Goal: Task Accomplishment & Management: Manage account settings

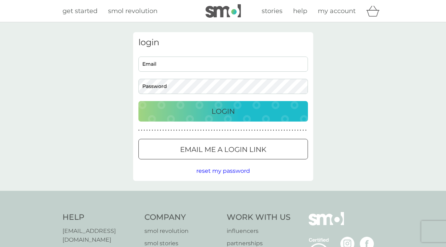
type input "charanderson@gmail.com"
click at [285, 110] on div "Login" at bounding box center [222, 111] width 155 height 11
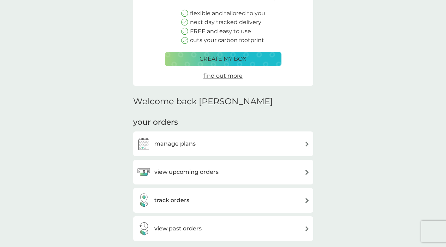
scroll to position [106, 0]
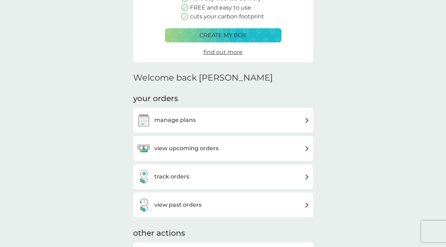
click at [185, 155] on div "view upcoming orders" at bounding box center [178, 148] width 82 height 14
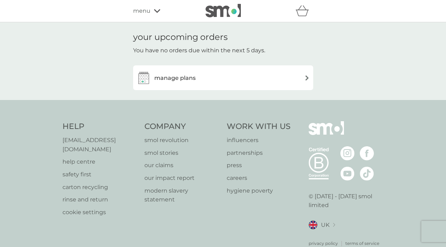
click at [168, 78] on h3 "manage plans" at bounding box center [174, 77] width 41 height 9
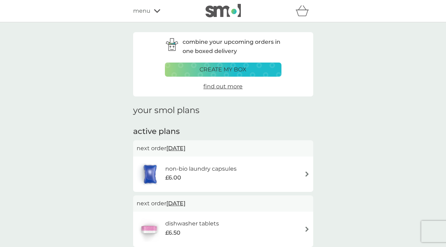
click at [216, 72] on p "create my box" at bounding box center [222, 69] width 47 height 9
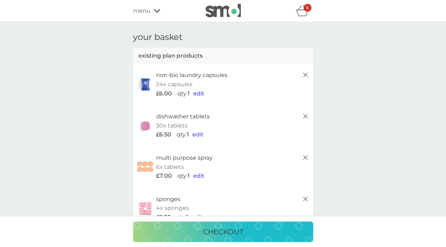
click at [200, 133] on span "edit" at bounding box center [197, 134] width 11 height 7
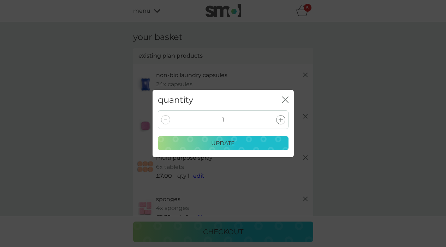
click at [281, 122] on div at bounding box center [280, 119] width 9 height 9
click at [247, 142] on div "update" at bounding box center [222, 143] width 121 height 9
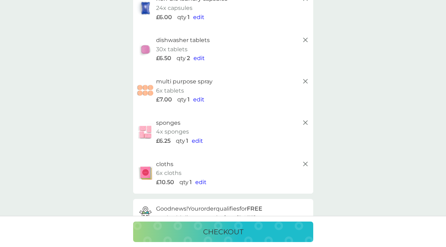
scroll to position [71, 0]
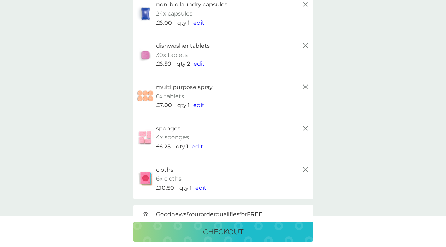
click at [304, 86] on line at bounding box center [305, 87] width 4 height 4
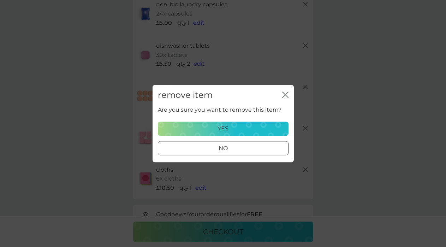
click at [242, 129] on div "yes" at bounding box center [222, 128] width 121 height 9
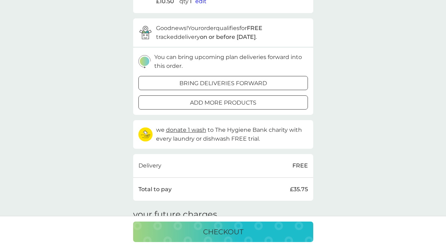
scroll to position [212, 0]
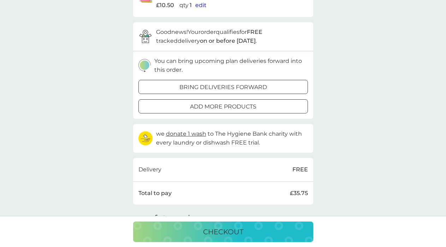
click at [241, 110] on p "add more products" at bounding box center [223, 106] width 66 height 9
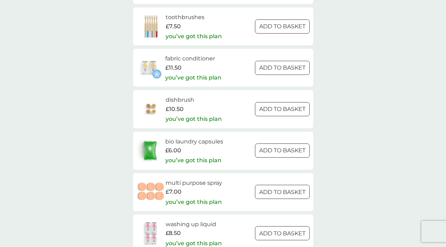
scroll to position [847, 0]
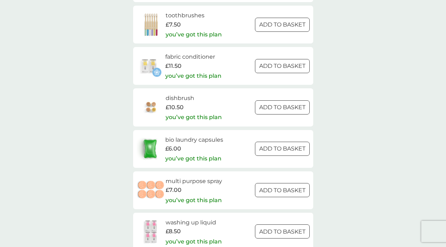
click at [275, 151] on div at bounding box center [281, 148] width 25 height 7
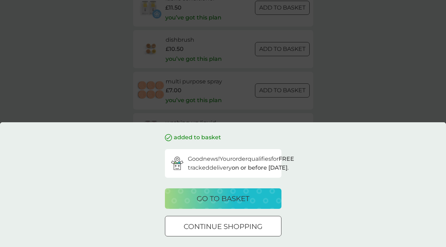
scroll to position [918, 0]
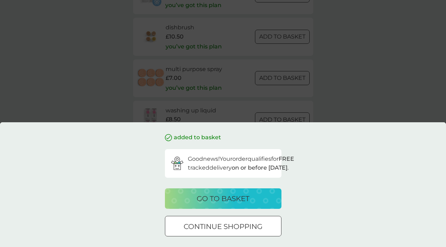
click at [229, 193] on p "go to basket" at bounding box center [223, 198] width 53 height 11
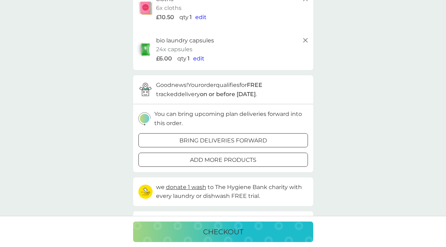
scroll to position [247, 0]
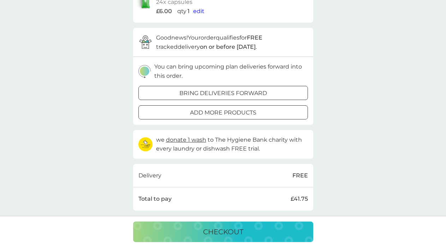
click at [280, 115] on div "add more products" at bounding box center [223, 112] width 169 height 9
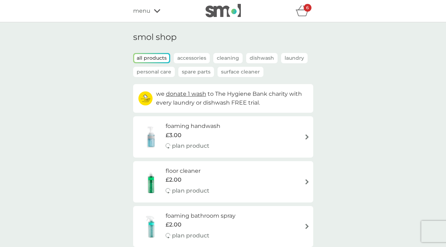
click at [305, 13] on icon "basket" at bounding box center [301, 10] width 13 height 11
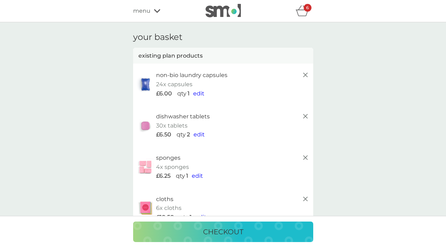
click at [151, 11] on div "menu" at bounding box center [163, 10] width 60 height 9
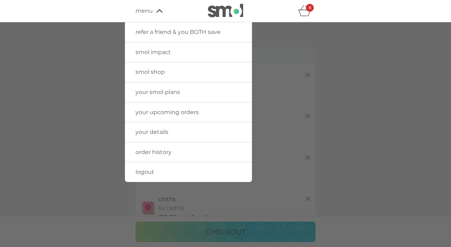
click at [164, 70] on span "smol shop" at bounding box center [150, 71] width 29 height 7
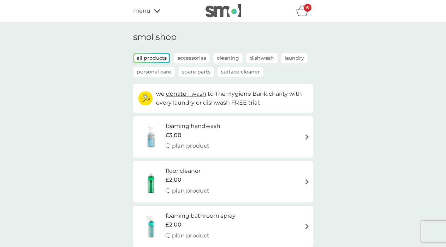
click at [222, 56] on p "Cleaning" at bounding box center [227, 58] width 29 height 10
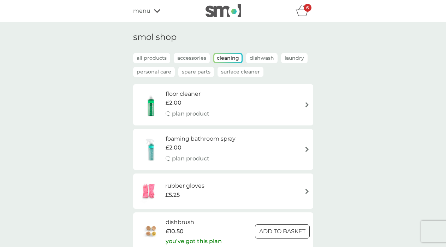
click at [225, 70] on p "Surface Cleaner" at bounding box center [240, 72] width 46 height 10
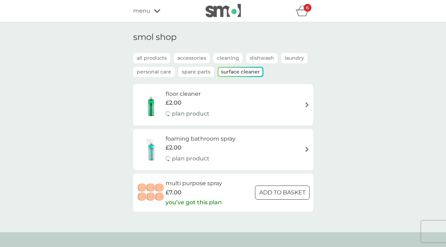
click at [187, 73] on p "Spare Parts" at bounding box center [196, 72] width 36 height 10
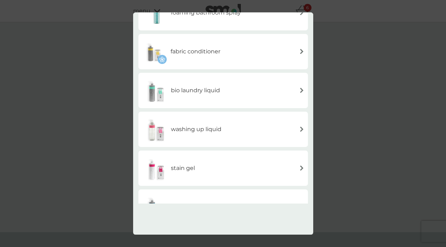
scroll to position [202, 0]
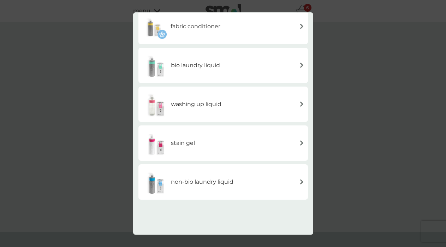
click at [179, 104] on h6 "washing up liquid" at bounding box center [196, 104] width 50 height 9
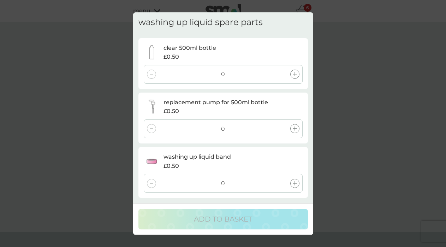
scroll to position [0, 0]
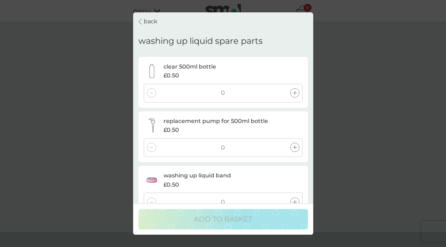
click at [142, 20] on div "back" at bounding box center [147, 21] width 19 height 9
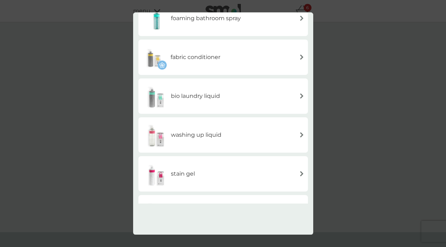
scroll to position [177, 0]
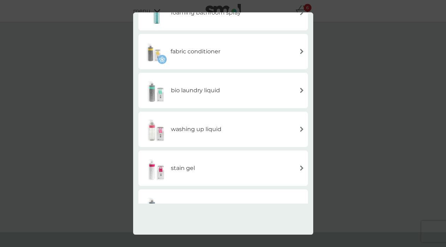
click at [179, 53] on h6 "fabric conditioner" at bounding box center [196, 51] width 50 height 9
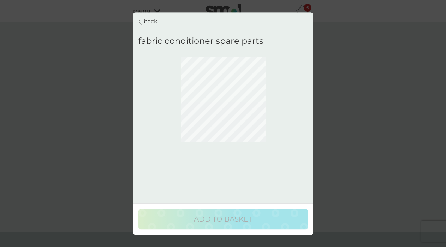
scroll to position [0, 0]
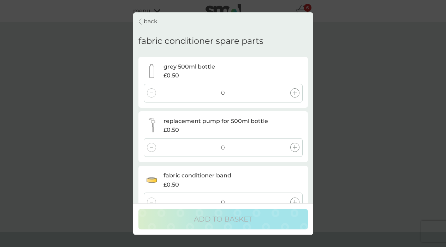
click at [295, 148] on icon at bounding box center [295, 147] width 4 height 4
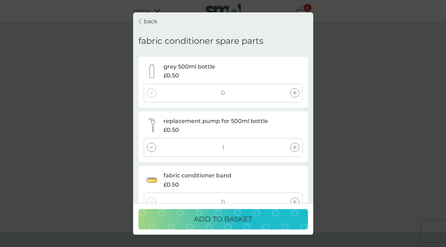
click at [214, 223] on p "ADD TO BASKET" at bounding box center [223, 218] width 58 height 11
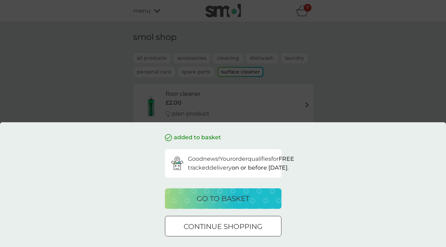
click at [212, 226] on div at bounding box center [222, 226] width 25 height 7
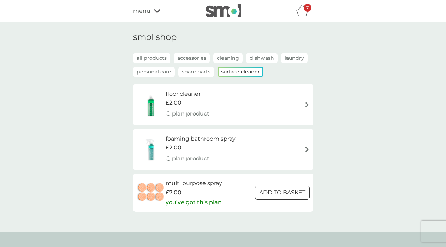
click at [199, 70] on p "Spare Parts" at bounding box center [196, 72] width 36 height 10
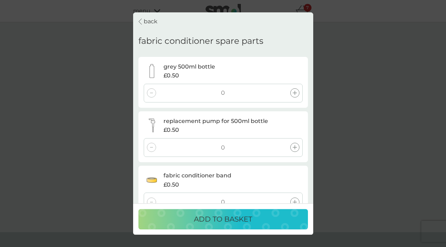
click at [143, 21] on div "back" at bounding box center [147, 21] width 19 height 9
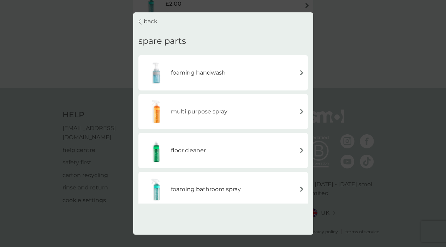
click at [150, 22] on p "back" at bounding box center [151, 21] width 14 height 9
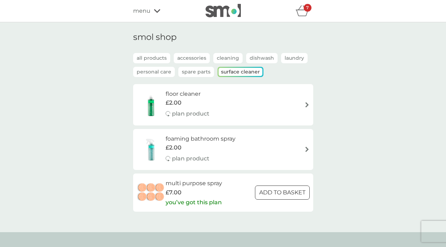
click at [226, 59] on p "Cleaning" at bounding box center [227, 58] width 29 height 10
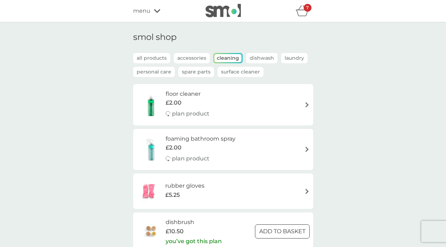
drag, startPoint x: 294, startPoint y: 50, endPoint x: 292, endPoint y: 59, distance: 8.7
click at [293, 55] on div "smol shop all products Accessories Cleaning Dishwash Laundry Personal Care Spar…" at bounding box center [223, 143] width 180 height 222
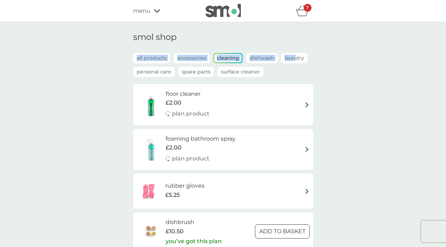
click at [292, 59] on p "Laundry" at bounding box center [294, 58] width 26 height 10
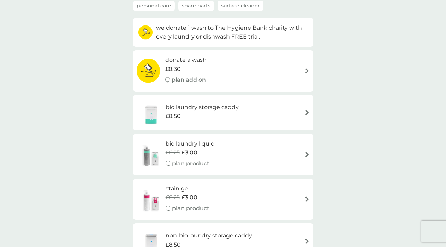
scroll to position [71, 0]
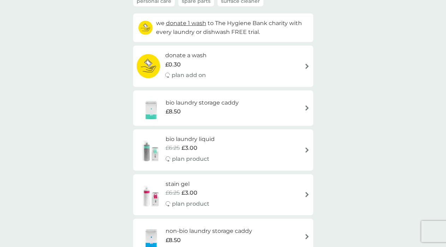
click at [249, 138] on div "bio laundry liquid £6.25 £3.00 plan product" at bounding box center [223, 149] width 173 height 31
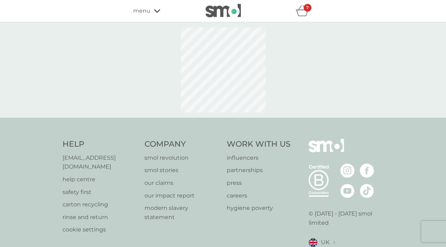
select select "91"
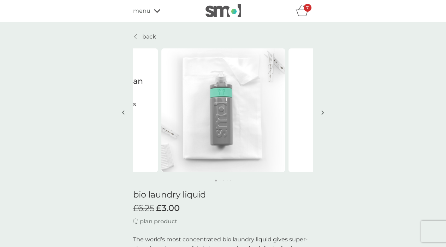
click at [324, 113] on img "button" at bounding box center [322, 112] width 3 height 5
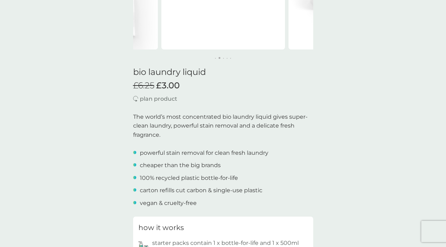
scroll to position [282, 0]
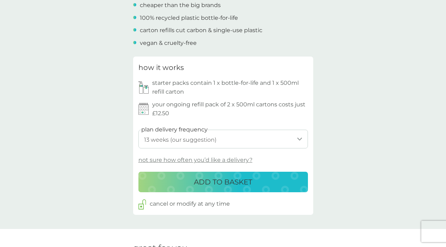
click at [263, 180] on div "ADD TO BASKET" at bounding box center [222, 181] width 155 height 11
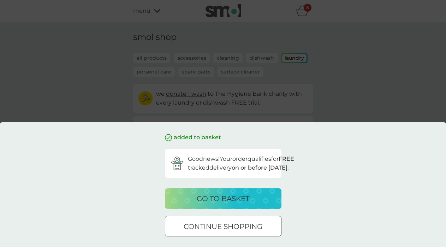
click at [218, 197] on p "go to basket" at bounding box center [223, 198] width 53 height 11
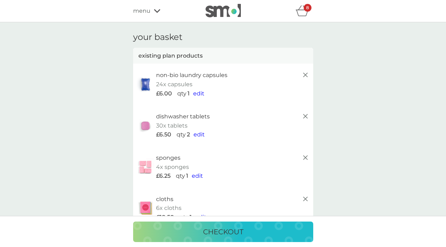
click at [132, 10] on div "refer a friend & you BOTH save smol impact smol shop your smol plans your upcom…" at bounding box center [223, 11] width 446 height 22
click at [138, 11] on span "menu" at bounding box center [141, 10] width 17 height 9
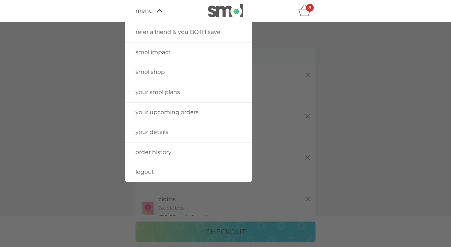
click at [158, 94] on span "your smol plans" at bounding box center [158, 92] width 44 height 7
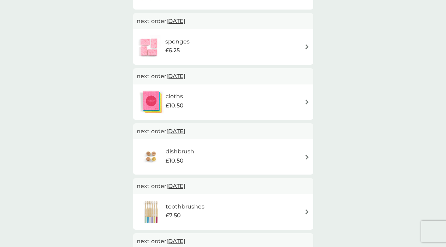
scroll to position [247, 0]
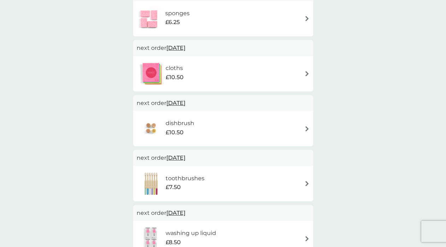
click at [299, 179] on div "toothbrushes £7.50" at bounding box center [223, 183] width 173 height 25
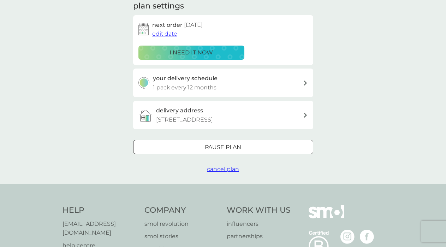
scroll to position [106, 0]
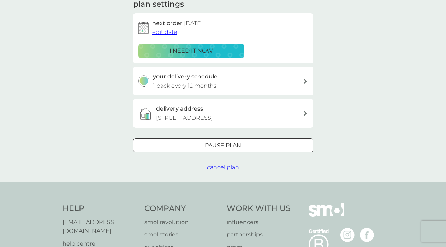
click at [234, 171] on button "cancel plan" at bounding box center [223, 167] width 32 height 9
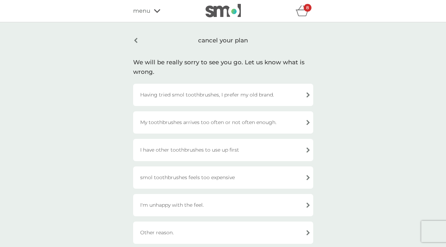
scroll to position [35, 0]
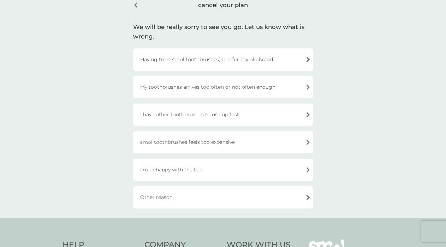
click at [185, 196] on div "Other reason." at bounding box center [223, 197] width 180 height 22
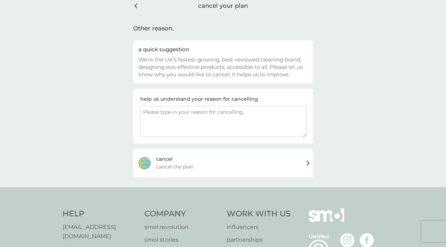
click at [175, 122] on textarea at bounding box center [223, 121] width 166 height 31
type textarea "Recommended a different style by dentist (curaprox)"
click at [227, 166] on div "[PERSON_NAME] the plan" at bounding box center [223, 163] width 180 height 28
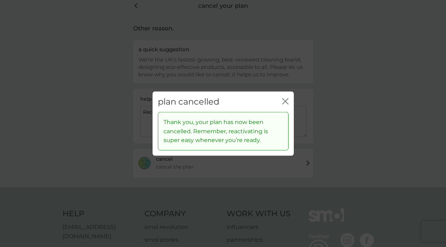
click at [286, 101] on icon "close" at bounding box center [285, 101] width 6 height 6
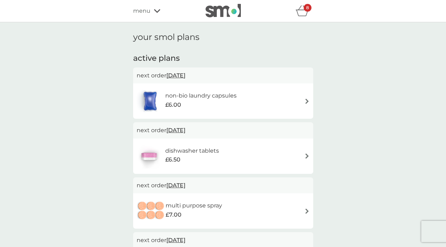
click at [304, 14] on icon "basket" at bounding box center [301, 10] width 13 height 11
